Goal: Task Accomplishment & Management: Manage account settings

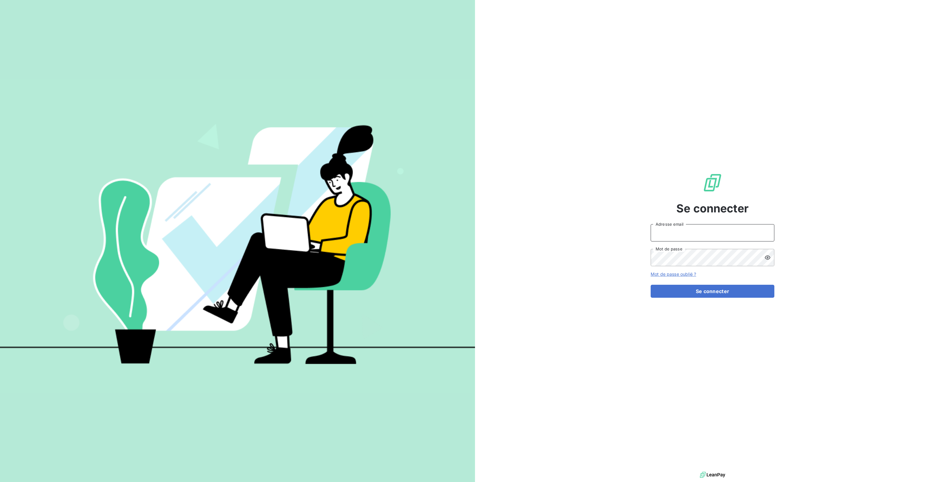
click at [669, 233] on input "Adresse email" at bounding box center [712, 232] width 124 height 17
type input "[PERSON_NAME][EMAIL_ADDRESS][DOMAIN_NAME]"
click at [708, 291] on button "Se connecter" at bounding box center [712, 291] width 124 height 13
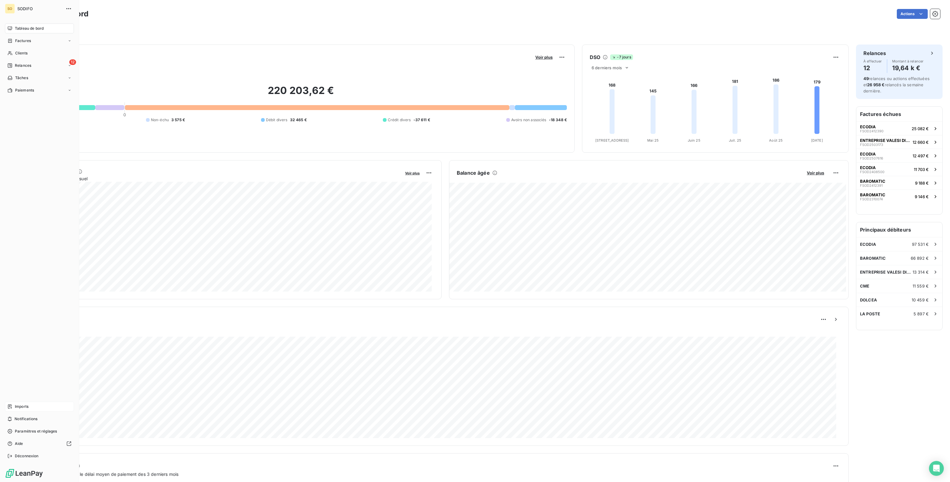
click at [24, 404] on span "Imports" at bounding box center [22, 407] width 14 height 6
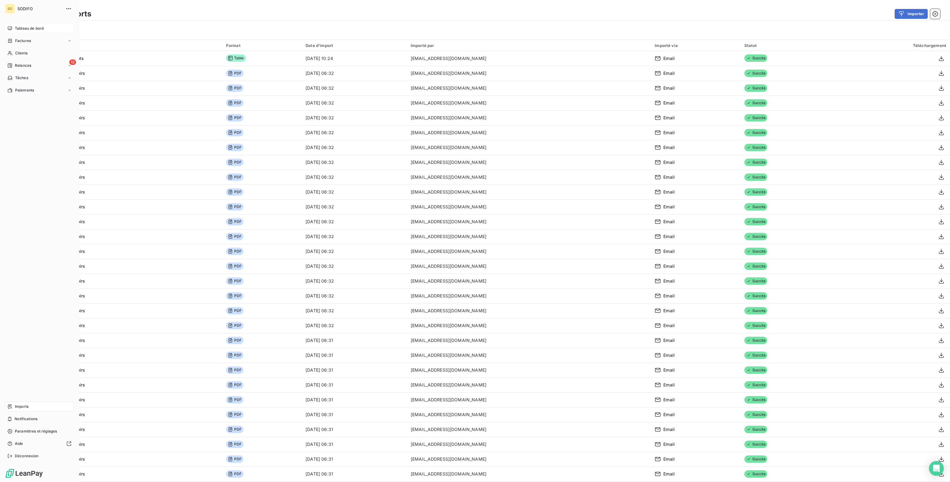
click at [20, 29] on span "Tableau de bord" at bounding box center [29, 29] width 29 height 6
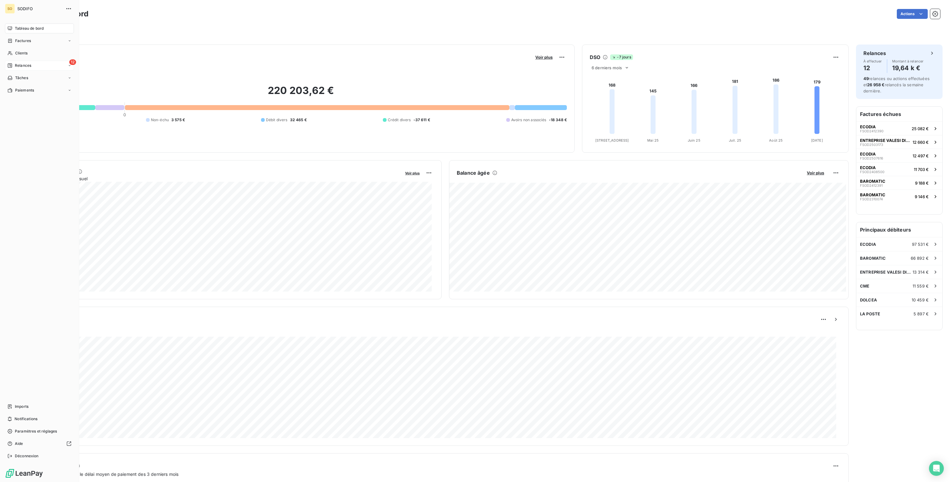
click at [21, 65] on span "Relances" at bounding box center [23, 66] width 16 height 6
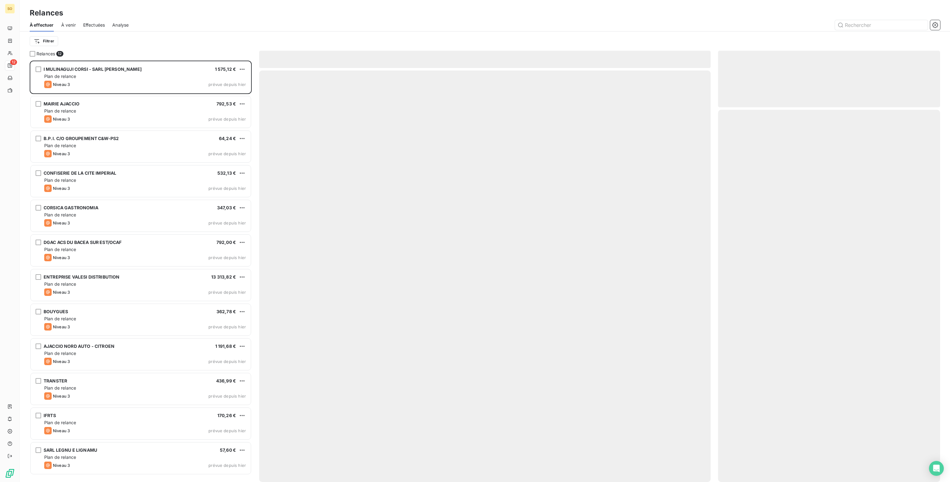
scroll to position [417, 217]
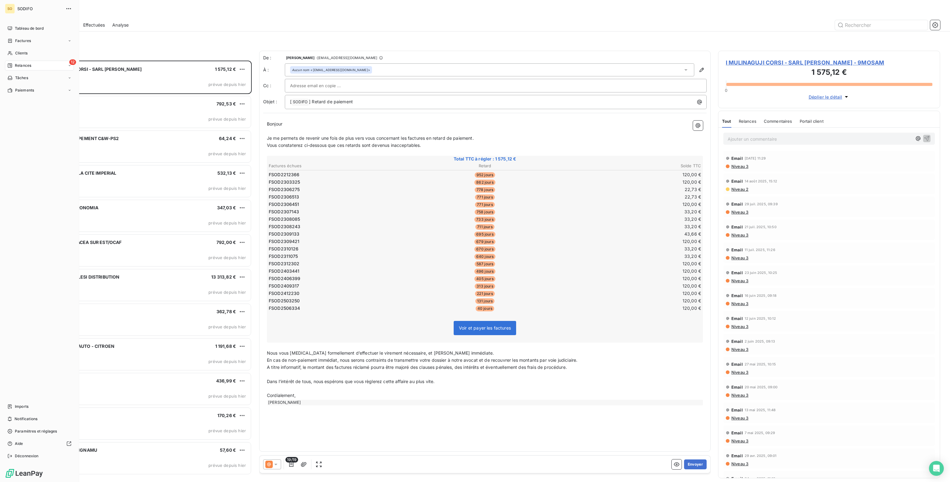
click at [23, 23] on div "SO SODIFO Tableau de bord Factures Clients 12 Relances Tâches Paiements Imports…" at bounding box center [39, 241] width 79 height 482
click at [22, 28] on span "Tableau de bord" at bounding box center [29, 29] width 29 height 6
